Goal: Transaction & Acquisition: Book appointment/travel/reservation

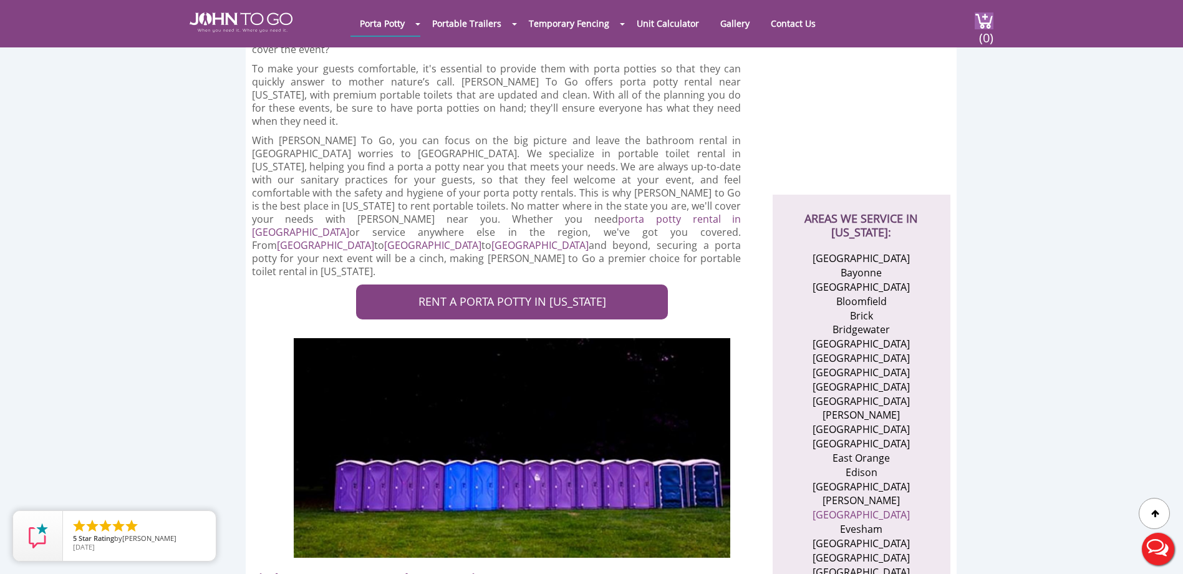
scroll to position [312, 0]
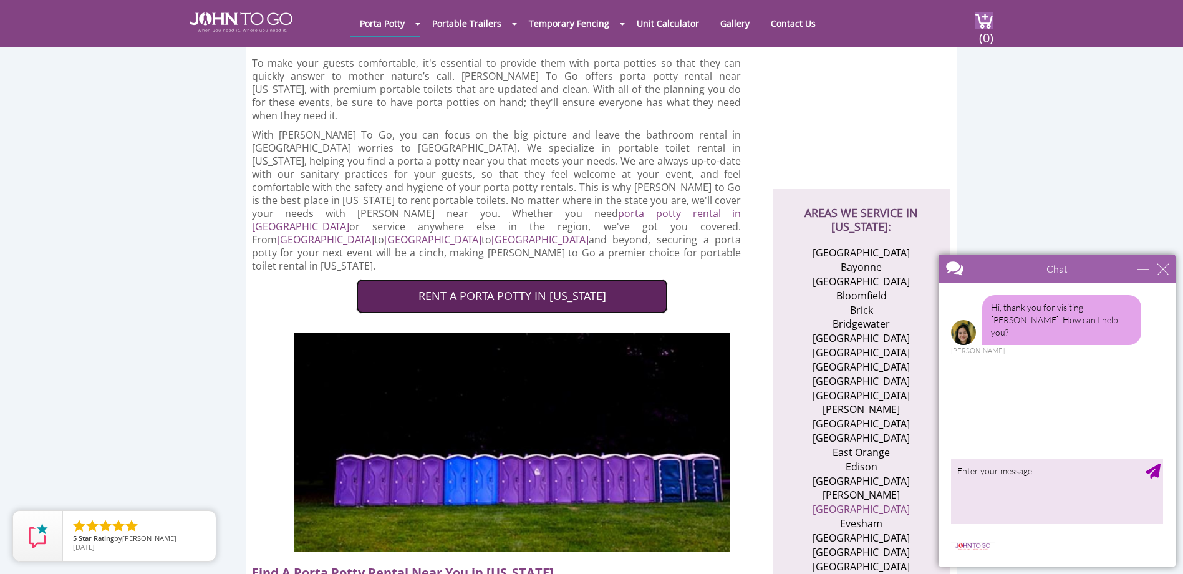
click at [514, 279] on link "RENT A PORTA POTTY IN [US_STATE]" at bounding box center [512, 296] width 312 height 35
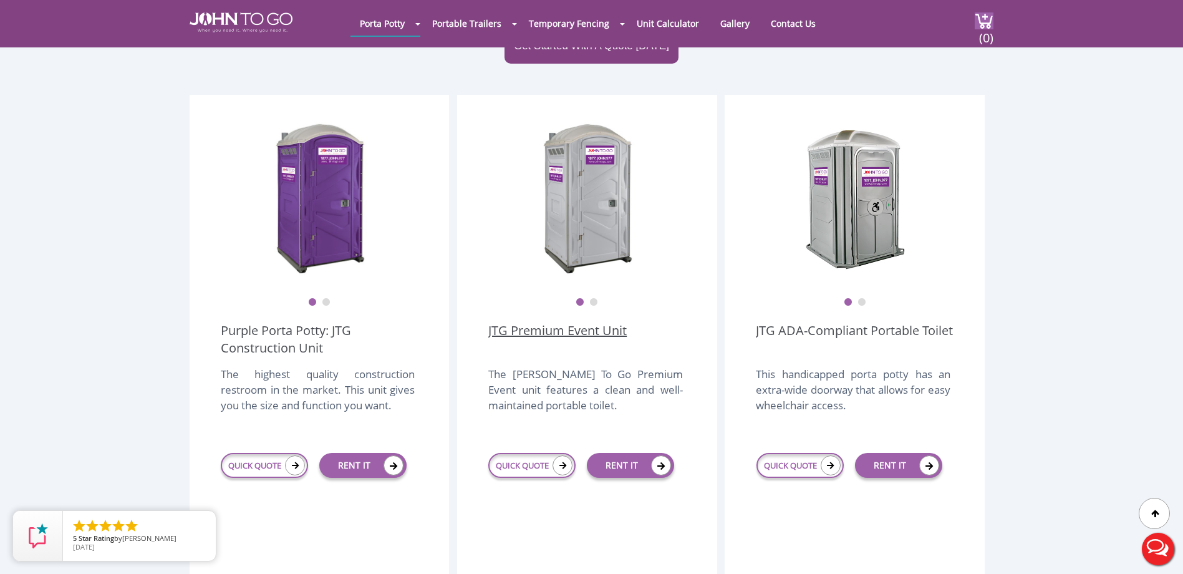
scroll to position [489, 0]
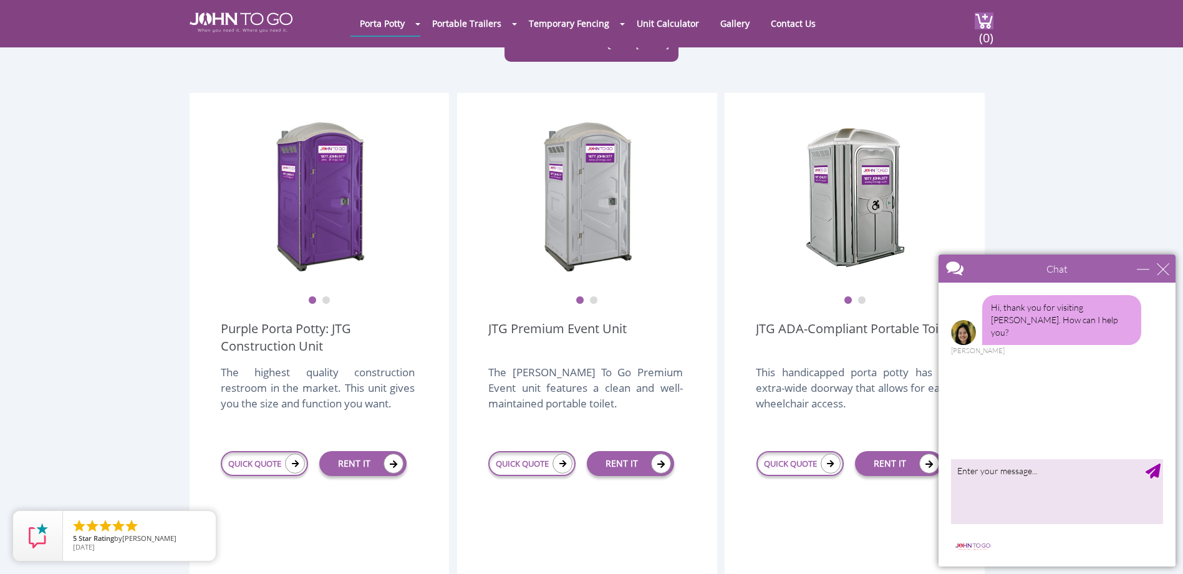
click at [596, 296] on button "2" at bounding box center [593, 300] width 9 height 9
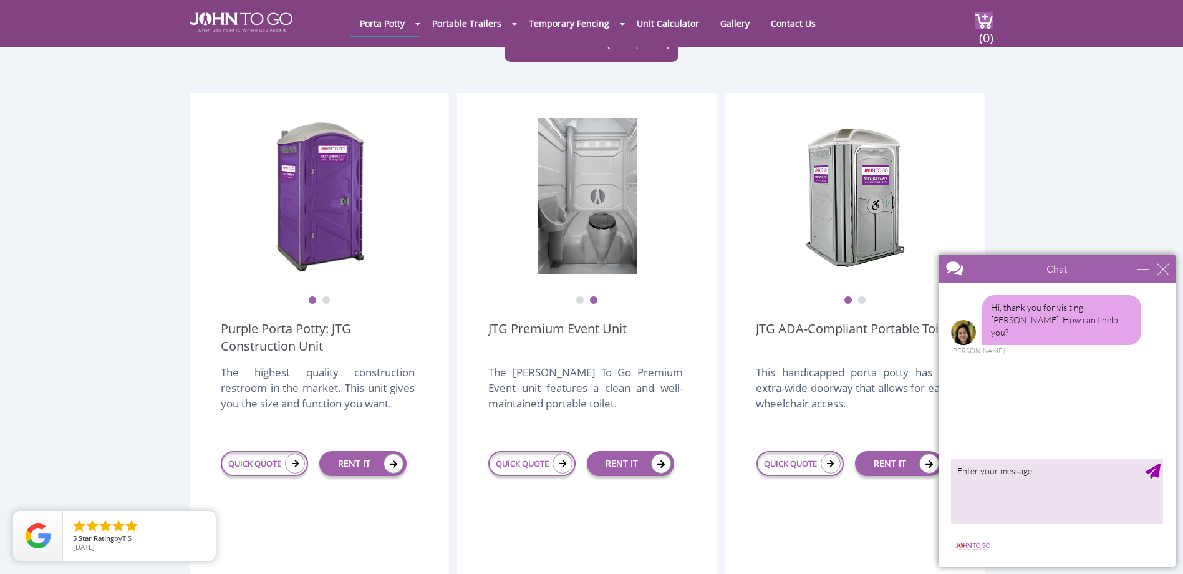
click at [323, 296] on button "2" at bounding box center [326, 300] width 9 height 9
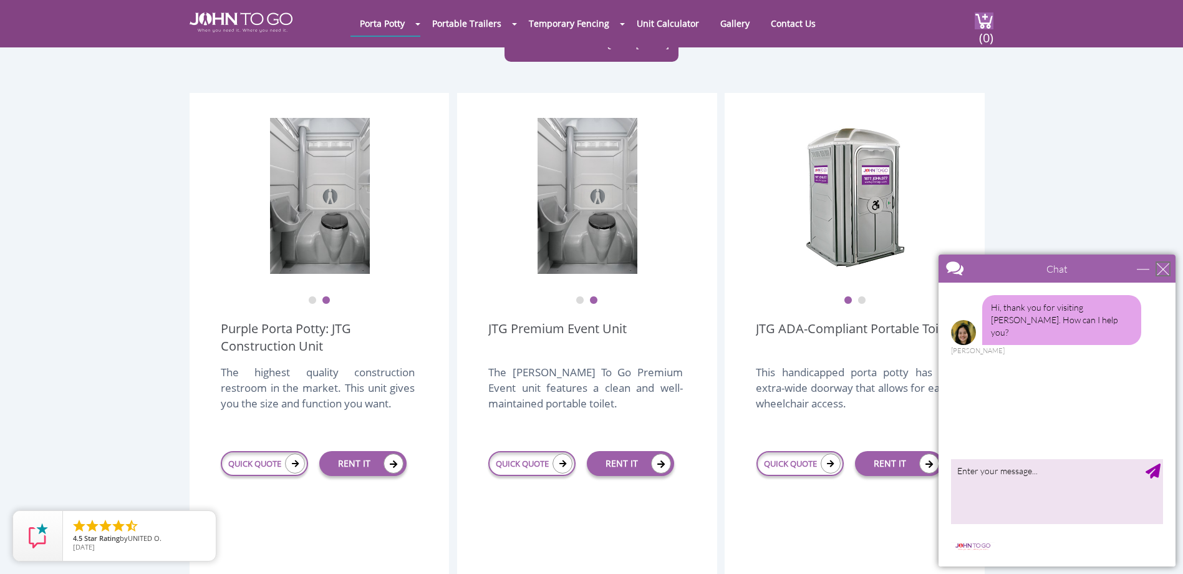
click at [1167, 267] on div "close" at bounding box center [1163, 269] width 12 height 12
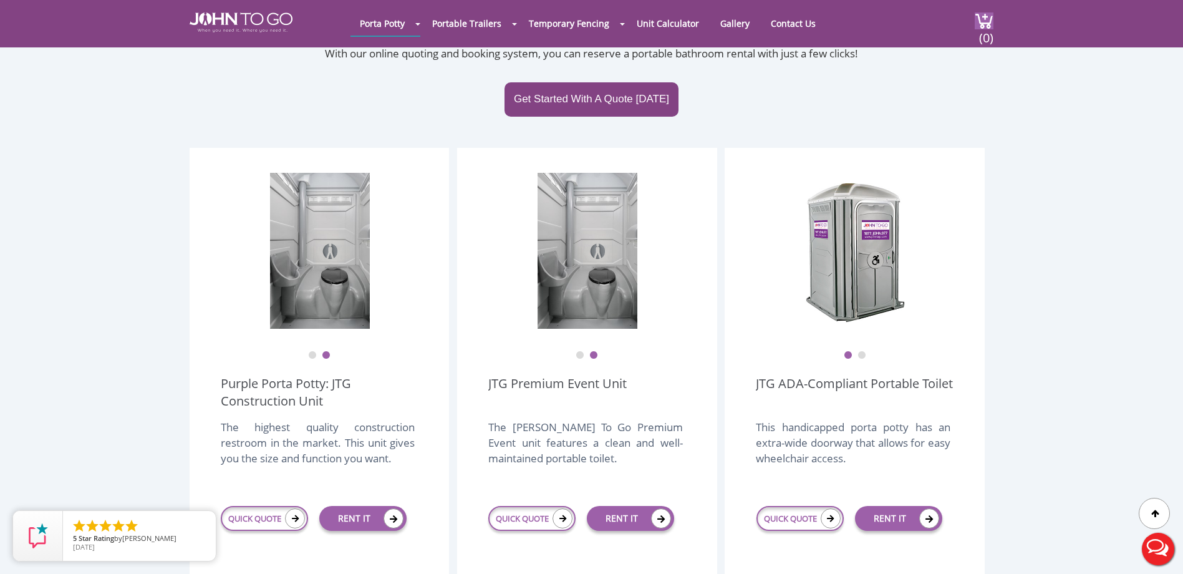
scroll to position [426, 0]
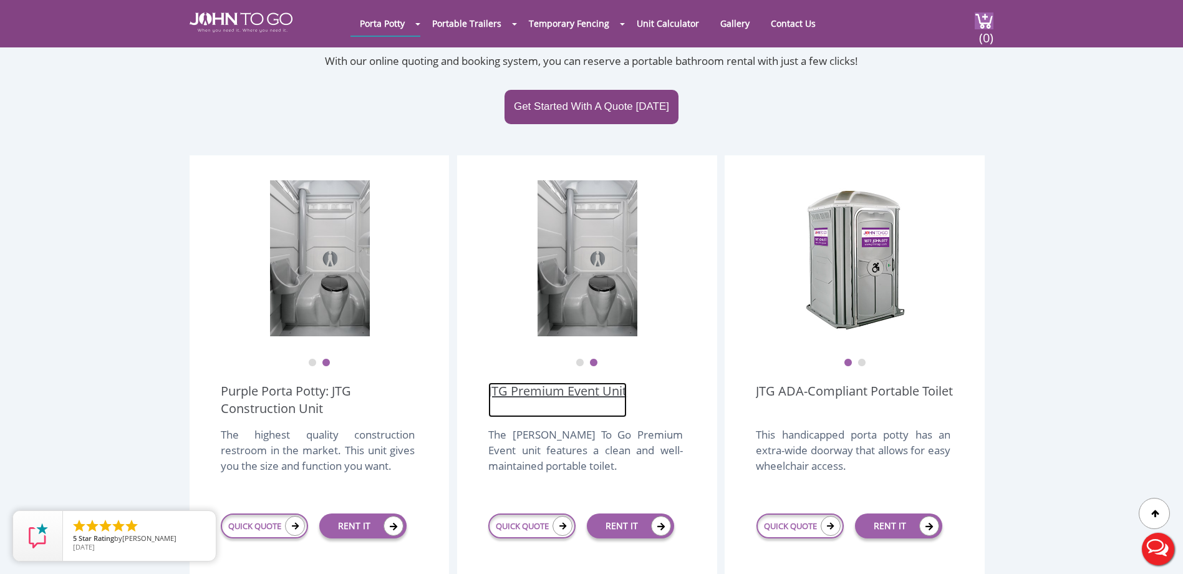
click at [596, 382] on link "JTG Premium Event Unit" at bounding box center [557, 399] width 138 height 35
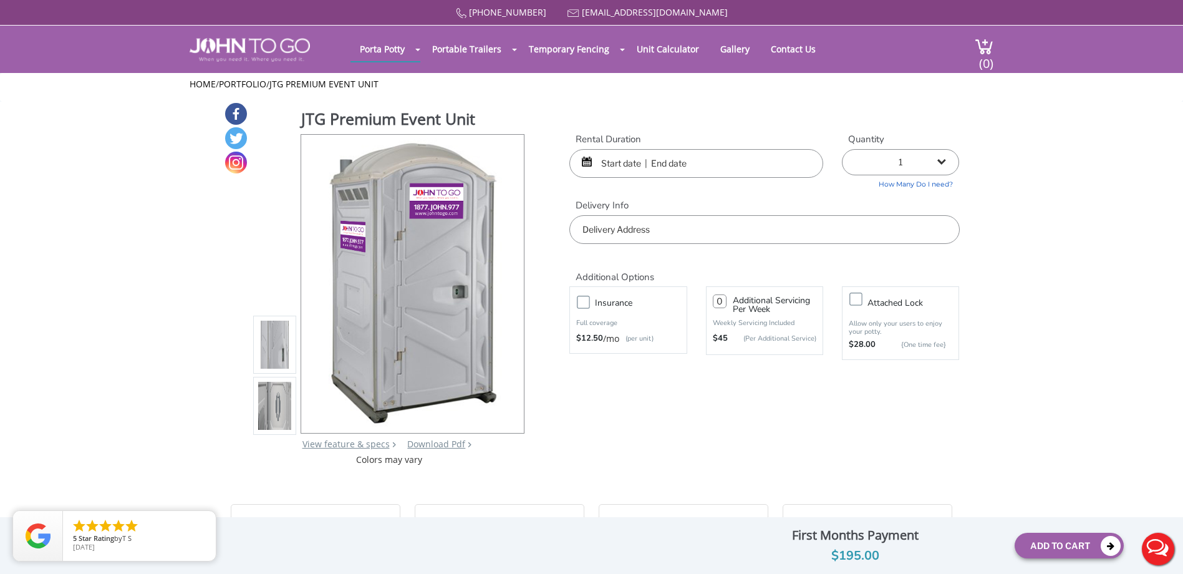
click at [266, 414] on img at bounding box center [275, 406] width 34 height 294
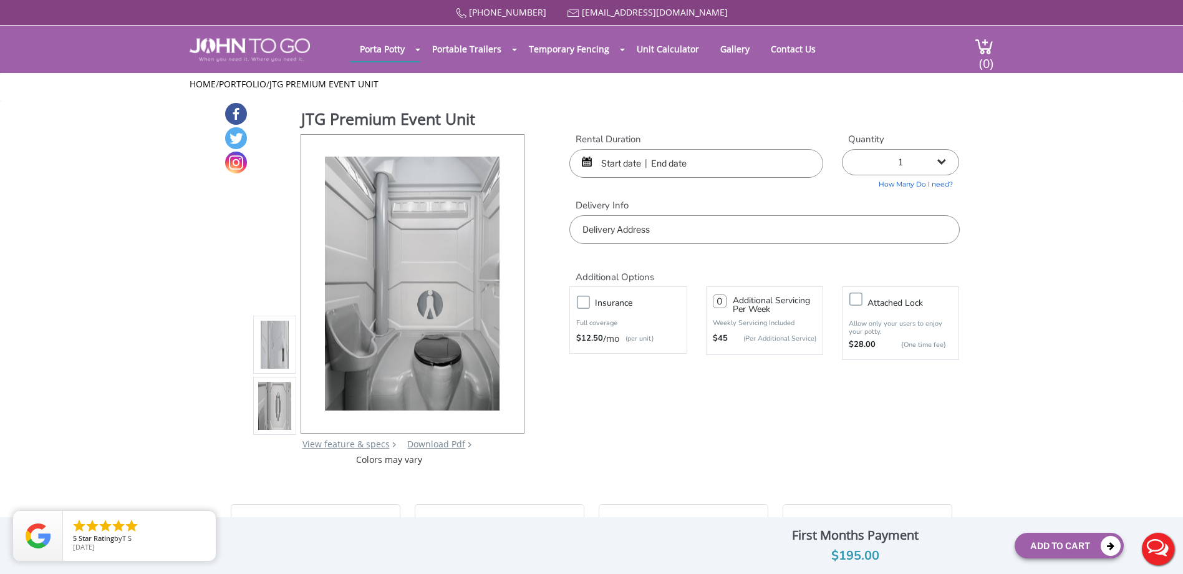
click at [632, 162] on input "text" at bounding box center [696, 163] width 254 height 29
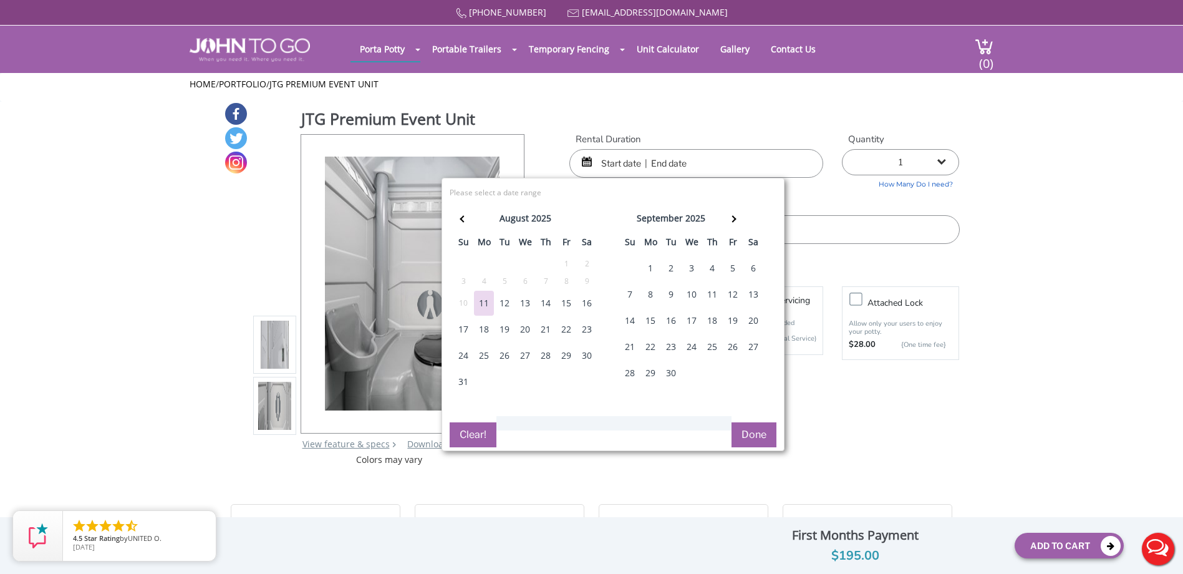
click at [631, 348] on div "21" at bounding box center [630, 346] width 20 height 25
click at [636, 347] on div "21" at bounding box center [630, 346] width 20 height 25
type input "09/21/2025 to 09/21/2025"
click at [749, 434] on button "Done" at bounding box center [753, 434] width 45 height 25
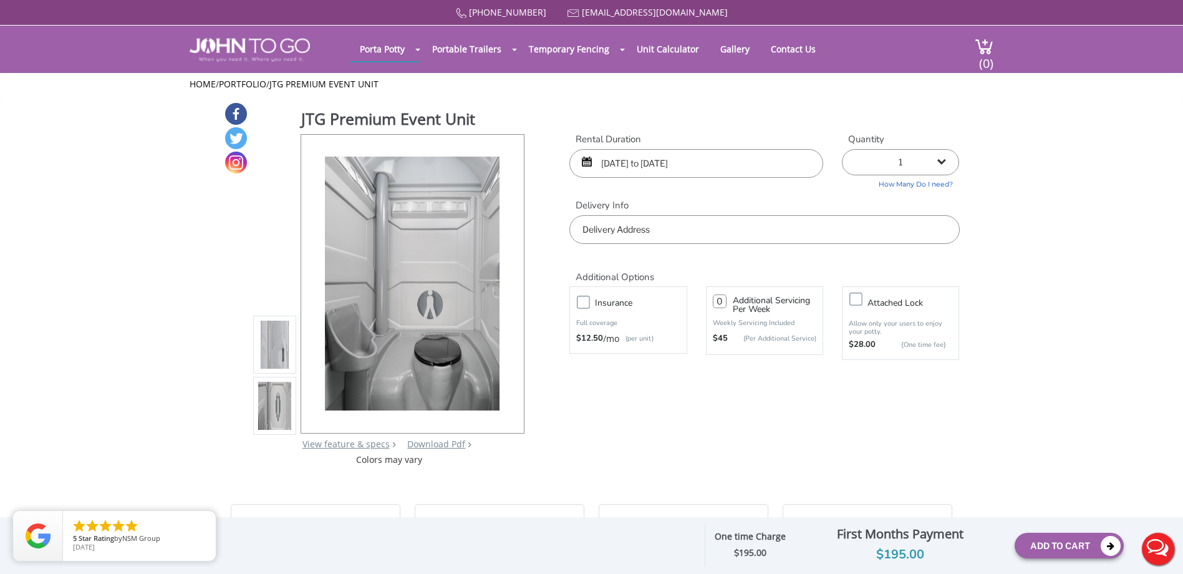
click at [652, 237] on input "text" at bounding box center [764, 229] width 390 height 29
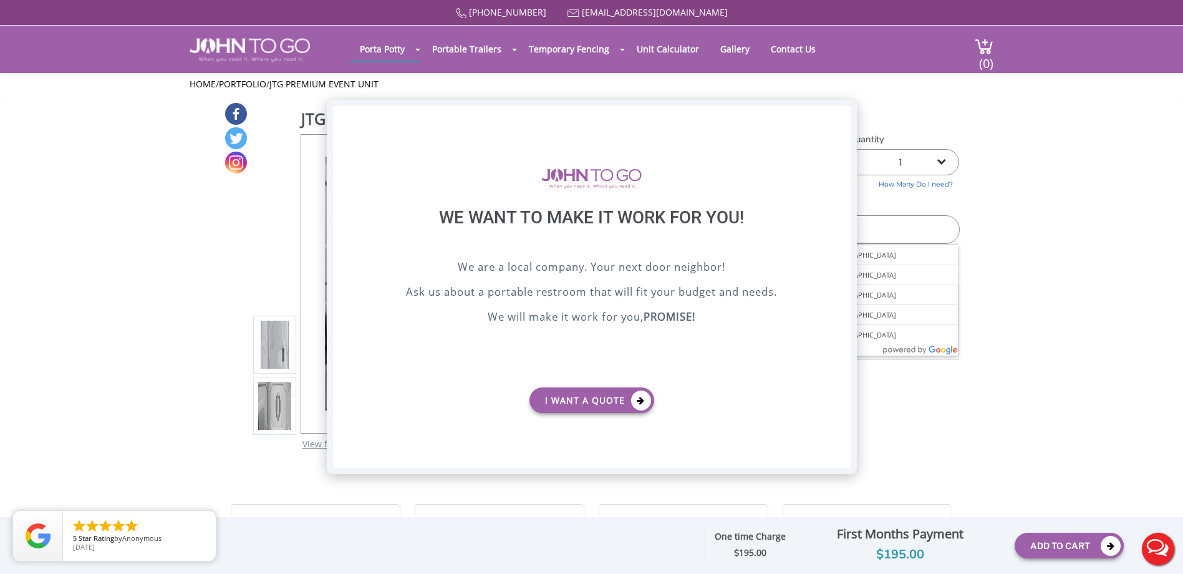
click at [841, 115] on div "X" at bounding box center [840, 116] width 19 height 21
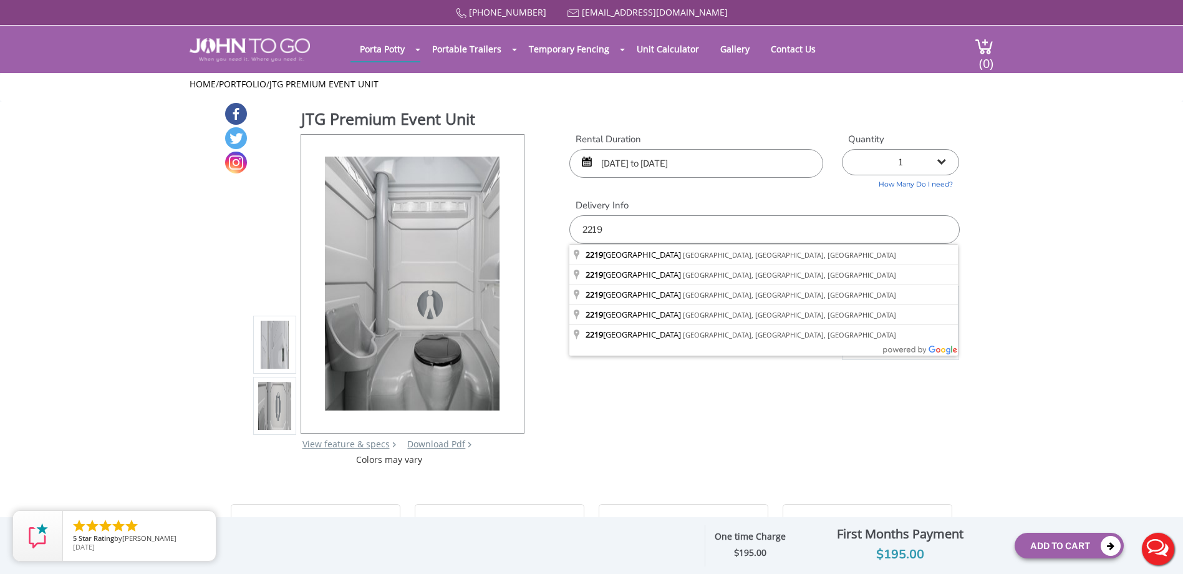
click at [743, 228] on input "2219" at bounding box center [764, 229] width 390 height 29
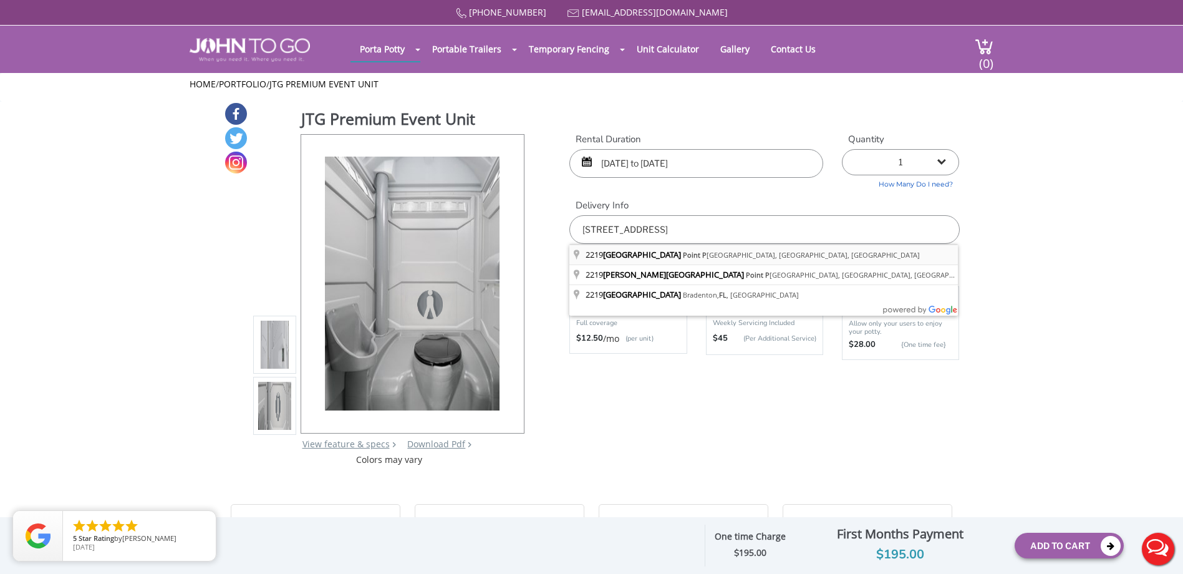
type input "2219 Laurel Ave, Point Pleasant Beach, NJ, USA"
